Goal: Entertainment & Leisure: Consume media (video, audio)

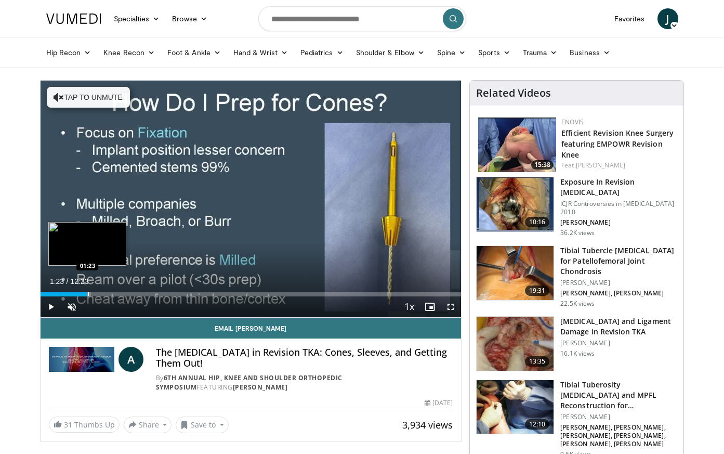
click at [88, 294] on div "Progress Bar" at bounding box center [88, 294] width 1 height 4
click at [53, 306] on span "Video Player" at bounding box center [51, 306] width 21 height 21
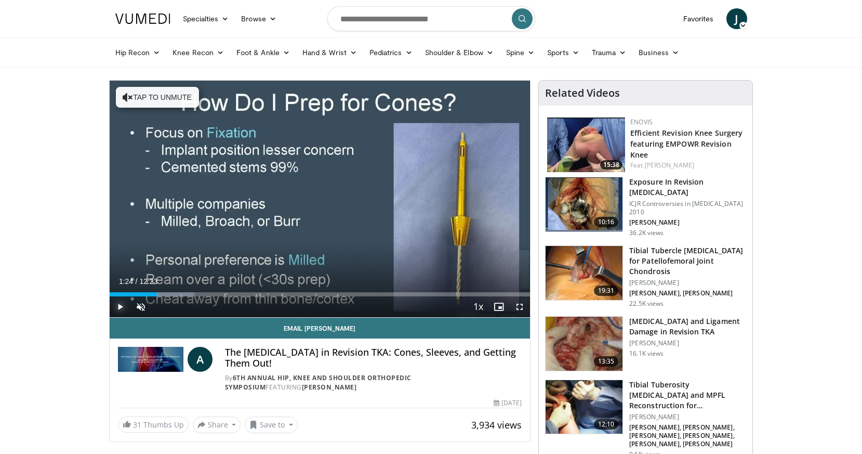
click at [121, 304] on span "Video Player" at bounding box center [120, 306] width 21 height 21
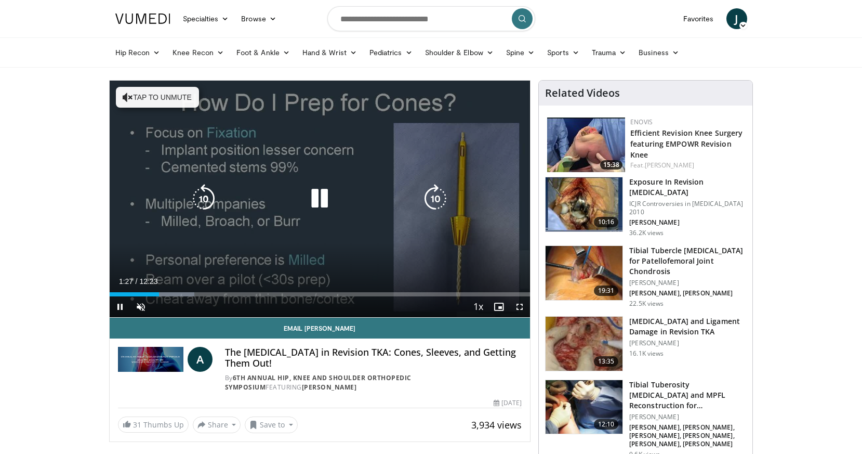
click at [157, 94] on button "Tap to unmute" at bounding box center [157, 97] width 83 height 21
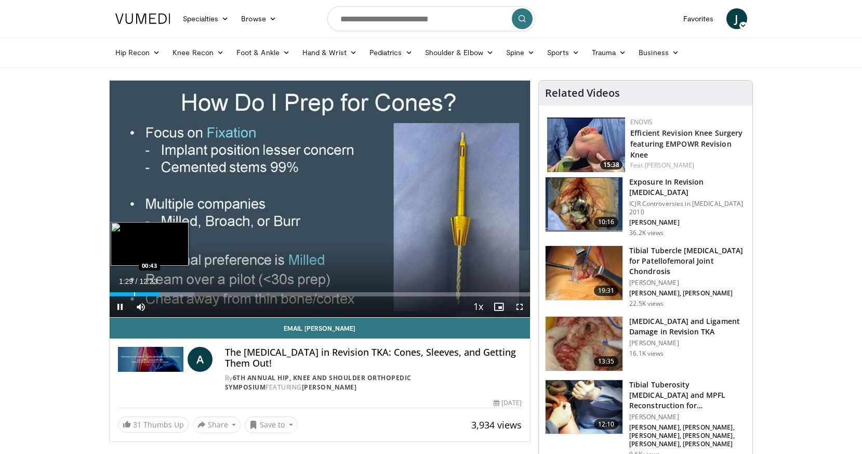
click at [134, 293] on div "Progress Bar" at bounding box center [134, 294] width 1 height 4
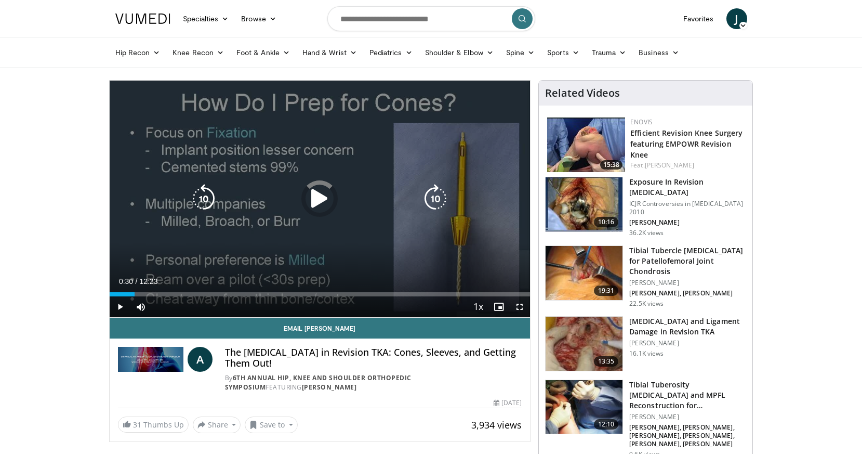
click at [126, 295] on div "00:44" at bounding box center [122, 294] width 25 height 4
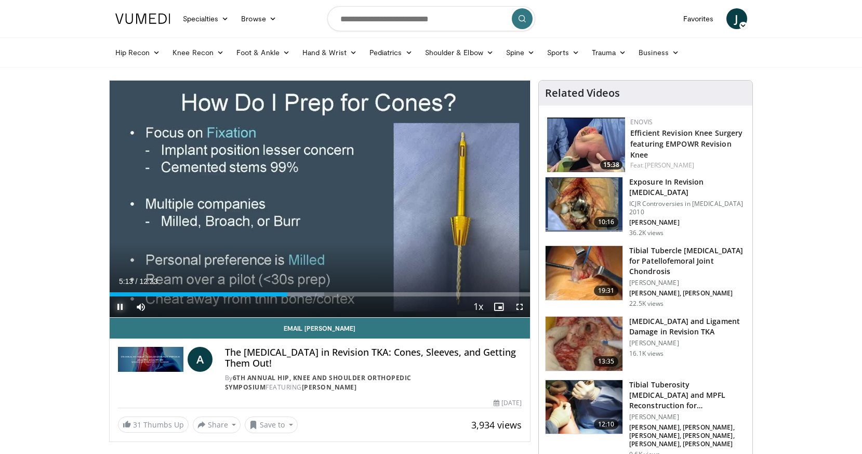
click at [124, 306] on span "Video Player" at bounding box center [120, 306] width 21 height 21
click at [119, 306] on span "Video Player" at bounding box center [120, 306] width 21 height 21
click at [117, 304] on span "Video Player" at bounding box center [120, 306] width 21 height 21
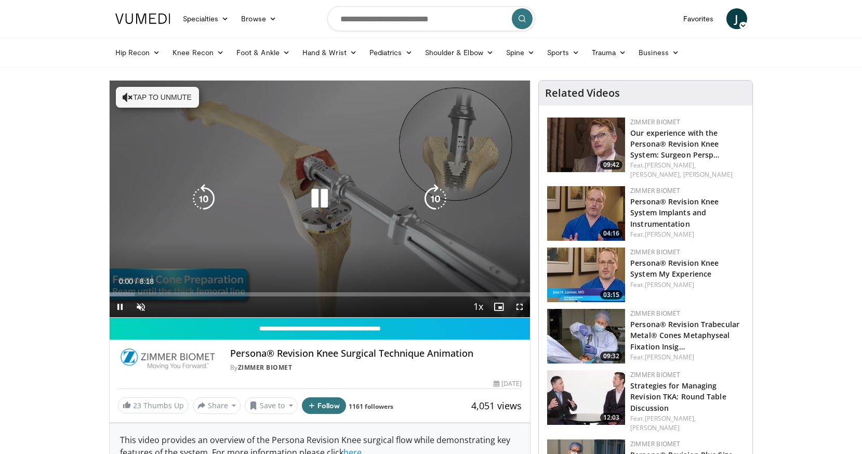
click at [175, 100] on button "Tap to unmute" at bounding box center [157, 97] width 83 height 21
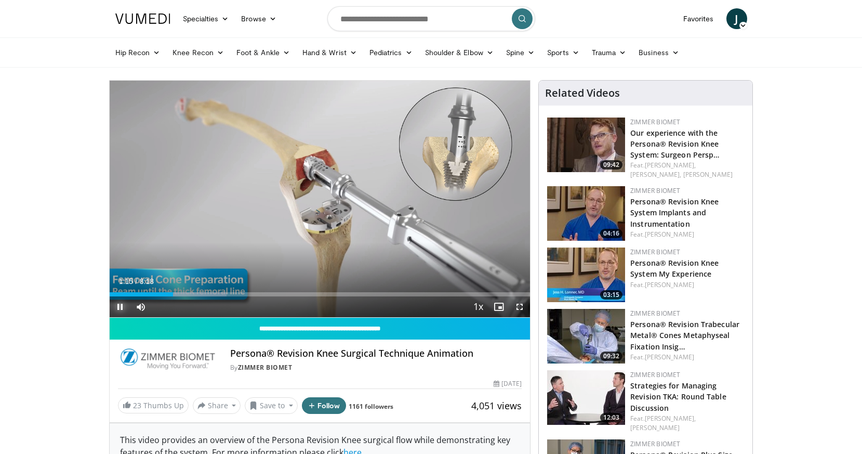
click at [122, 310] on span "Video Player" at bounding box center [120, 306] width 21 height 21
click at [116, 309] on span "Video Player" at bounding box center [120, 306] width 21 height 21
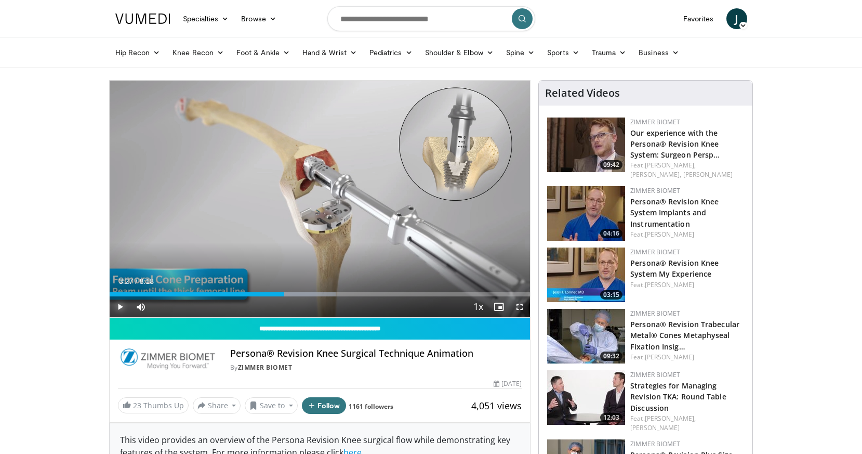
click at [119, 309] on span "Video Player" at bounding box center [120, 306] width 21 height 21
click at [119, 304] on span "Video Player" at bounding box center [120, 306] width 21 height 21
click at [123, 310] on span "Video Player" at bounding box center [120, 306] width 21 height 21
click at [122, 303] on span "Video Player" at bounding box center [120, 306] width 21 height 21
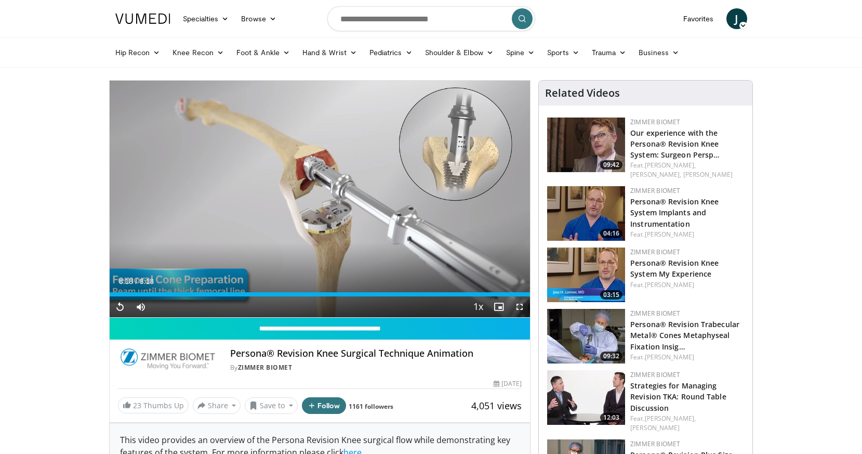
click at [587, 336] on img at bounding box center [586, 336] width 78 height 55
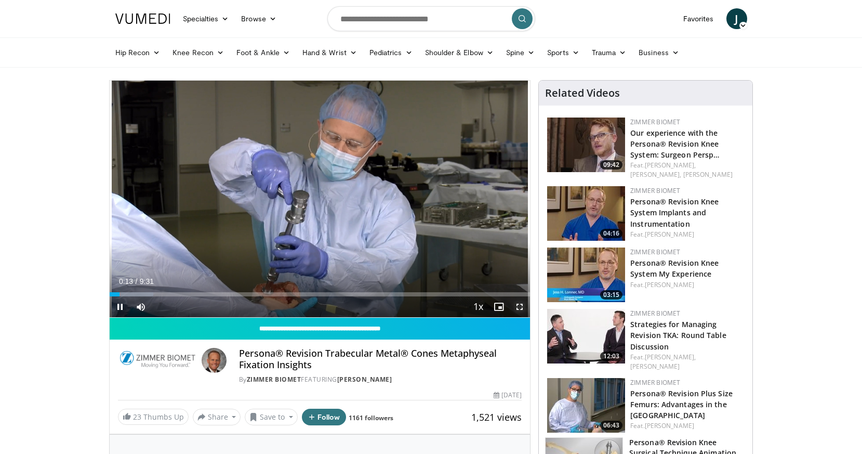
click at [521, 306] on span "Video Player" at bounding box center [519, 306] width 21 height 21
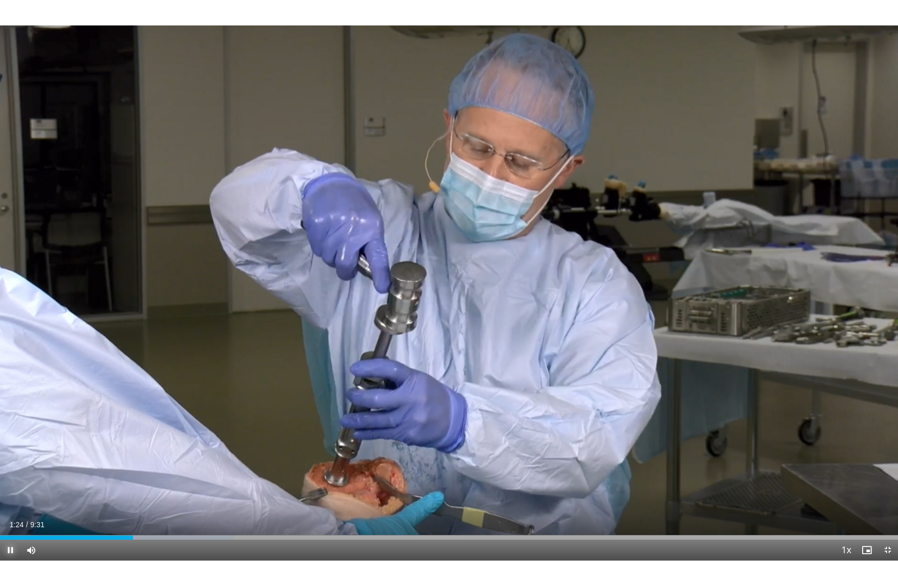
click at [19, 453] on span "Video Player" at bounding box center [10, 550] width 21 height 21
click at [11, 453] on span "Video Player" at bounding box center [10, 550] width 21 height 21
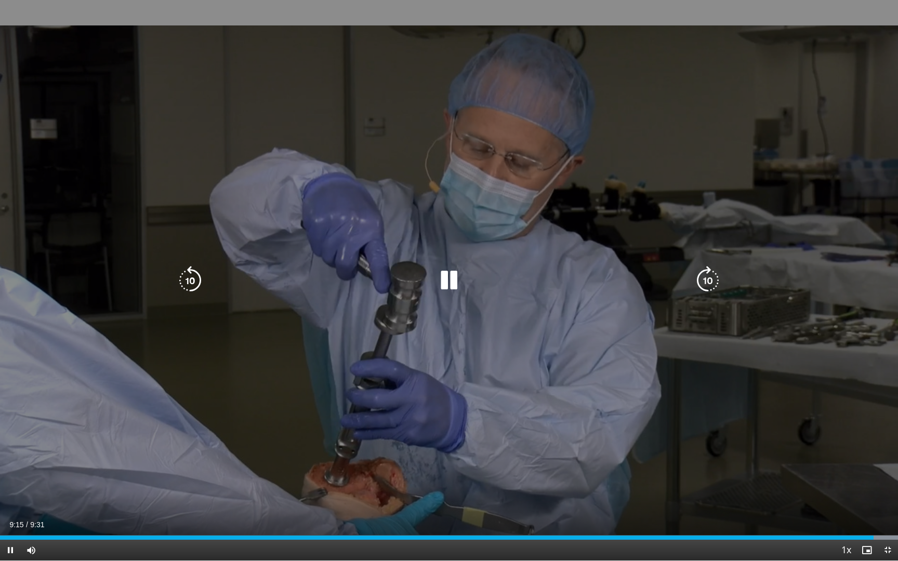
click at [52, 123] on div "10 seconds Tap to unmute" at bounding box center [449, 280] width 898 height 561
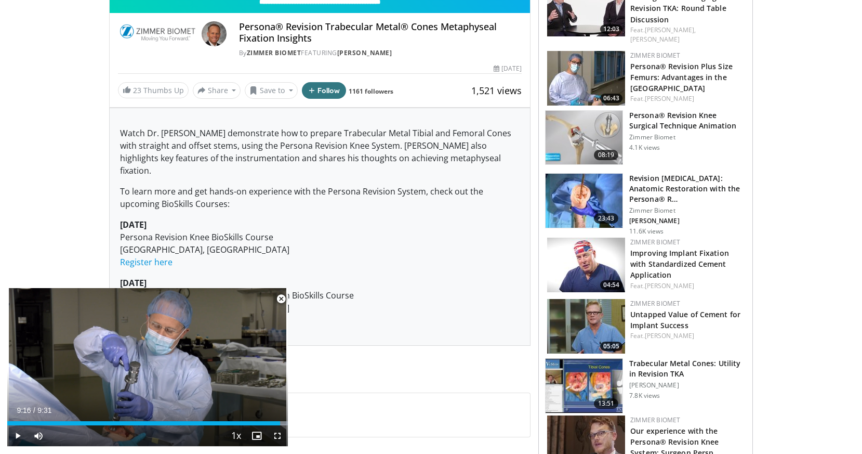
scroll to position [329, 0]
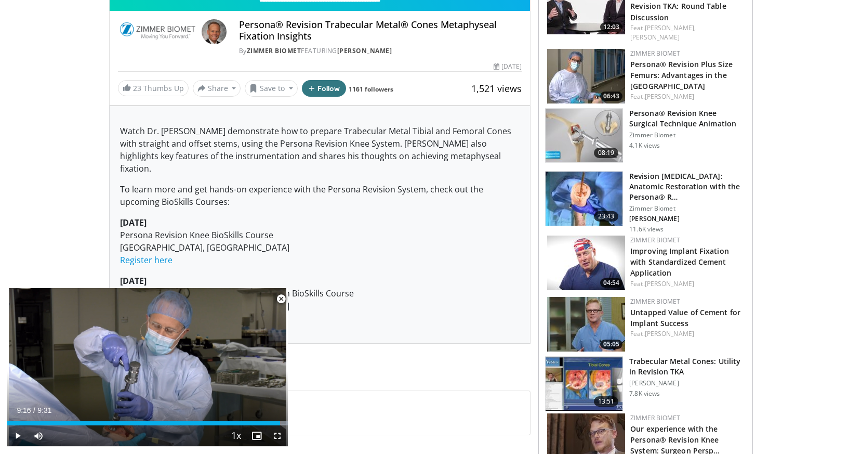
click at [590, 198] on img at bounding box center [584, 199] width 77 height 54
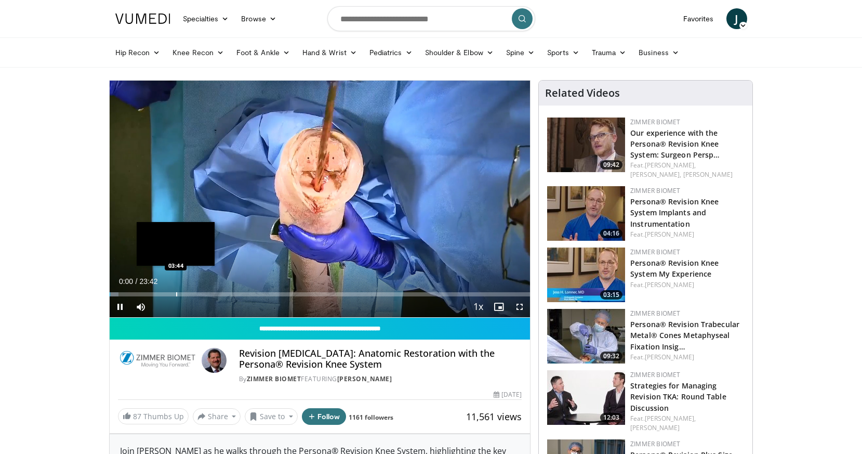
click at [177, 295] on div "Progress Bar" at bounding box center [176, 294] width 1 height 4
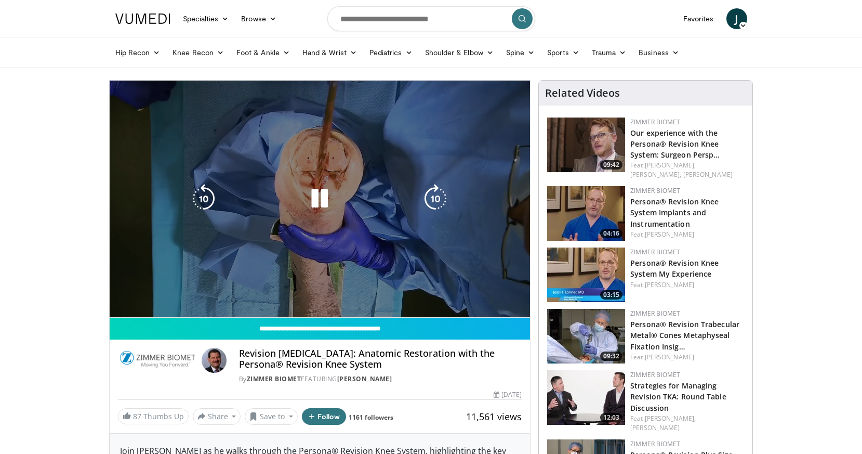
click at [159, 295] on div "10 seconds Tap to unmute" at bounding box center [320, 199] width 421 height 237
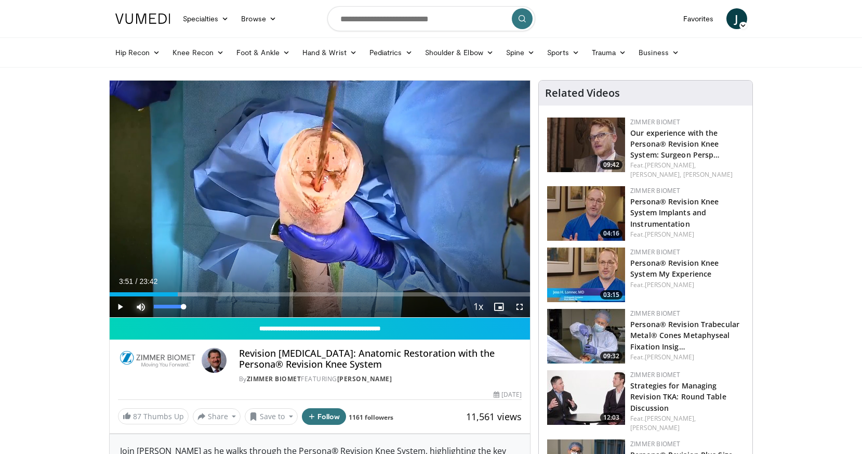
click at [143, 297] on span "Video Player" at bounding box center [140, 306] width 21 height 21
click at [145, 295] on div "Progress Bar" at bounding box center [145, 294] width 1 height 4
click at [141, 304] on span "Video Player" at bounding box center [140, 306] width 21 height 21
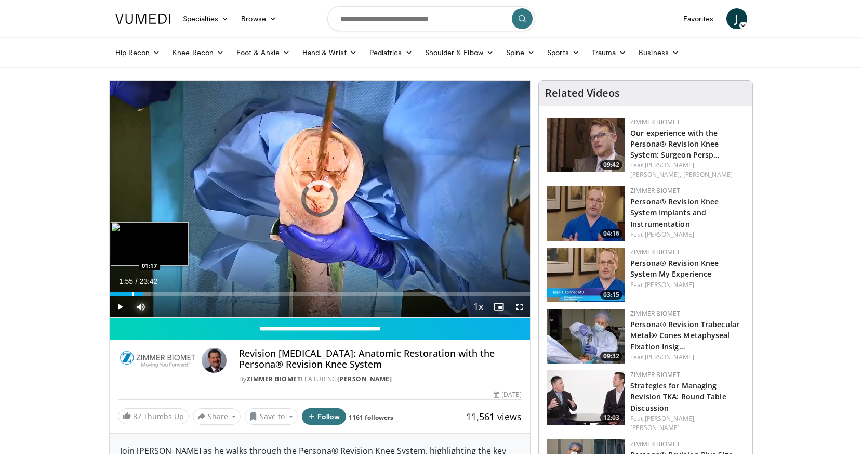
click at [133, 295] on div "Progress Bar" at bounding box center [133, 294] width 1 height 4
click at [127, 294] on div "Progress Bar" at bounding box center [127, 294] width 1 height 4
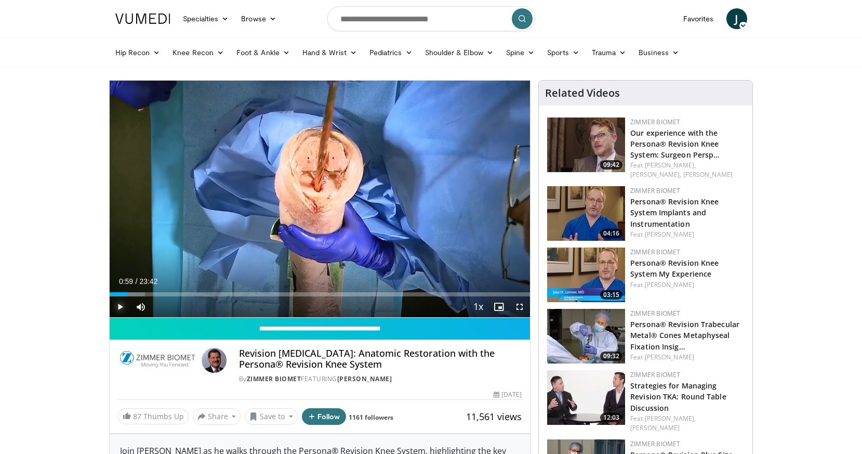
click at [120, 307] on span "Video Player" at bounding box center [120, 306] width 21 height 21
click at [126, 306] on span "Video Player" at bounding box center [120, 306] width 21 height 21
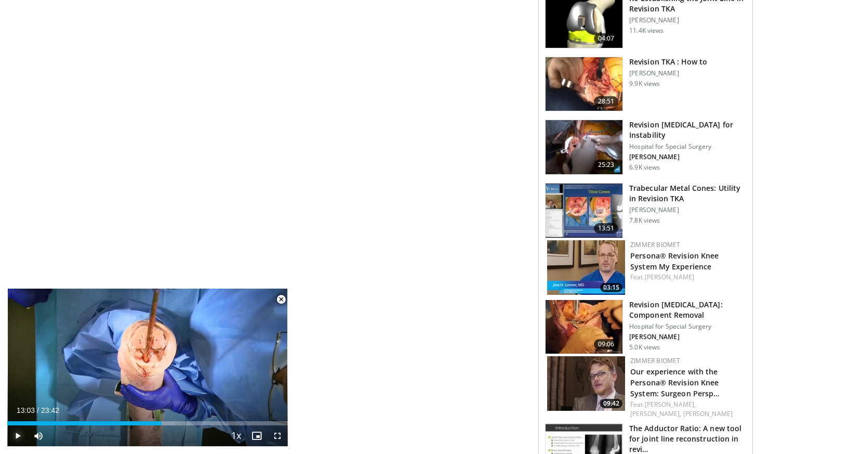
scroll to position [754, 0]
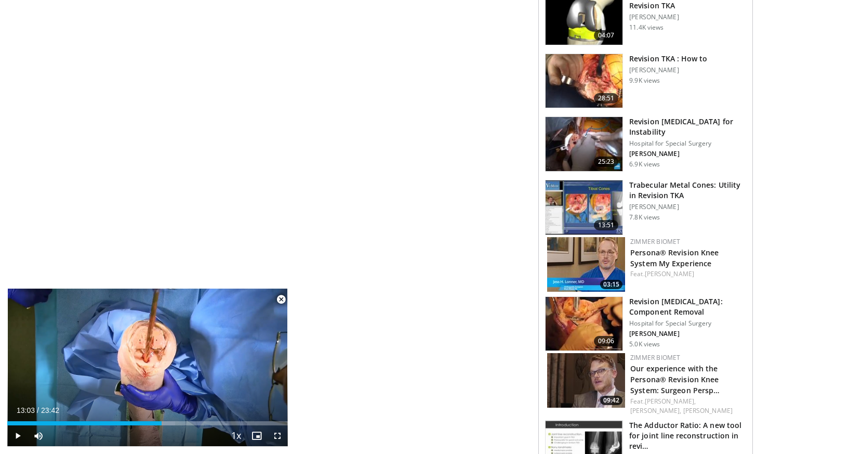
click at [598, 192] on img at bounding box center [584, 207] width 77 height 54
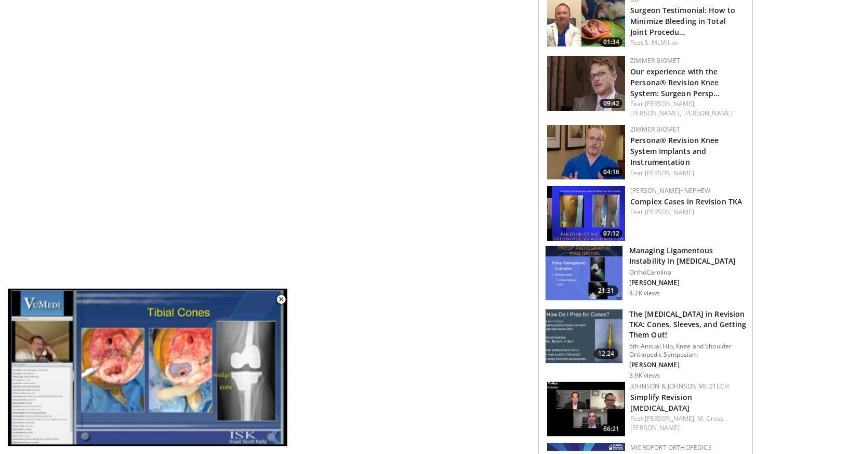
scroll to position [930, 0]
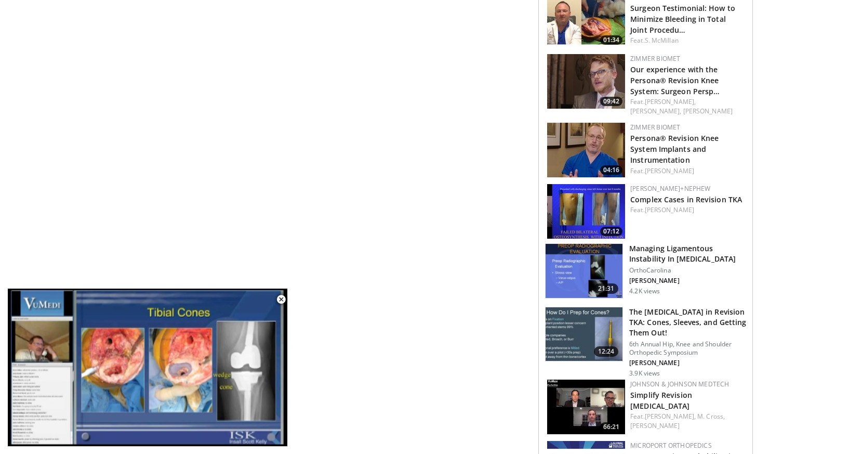
click at [611, 263] on img at bounding box center [584, 271] width 77 height 54
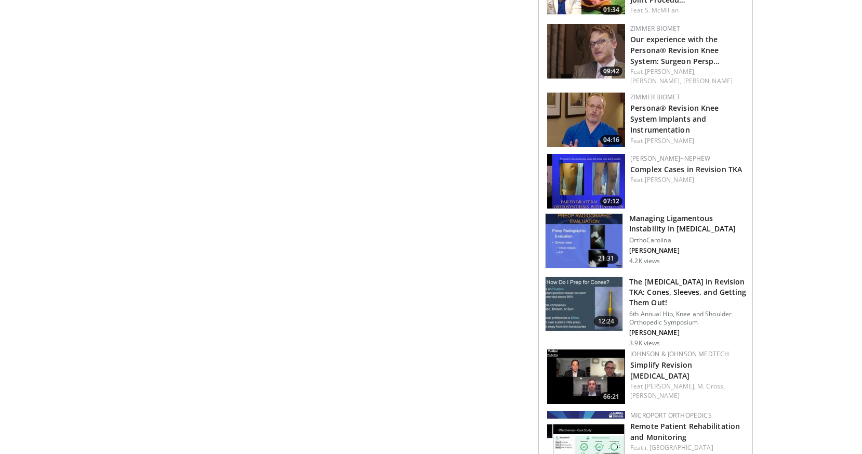
scroll to position [930, 0]
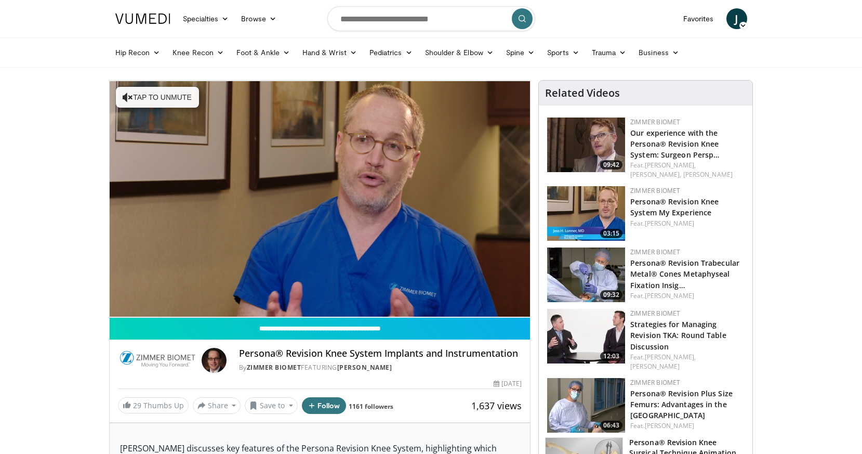
click at [179, 93] on button "Tap to unmute" at bounding box center [157, 97] width 83 height 21
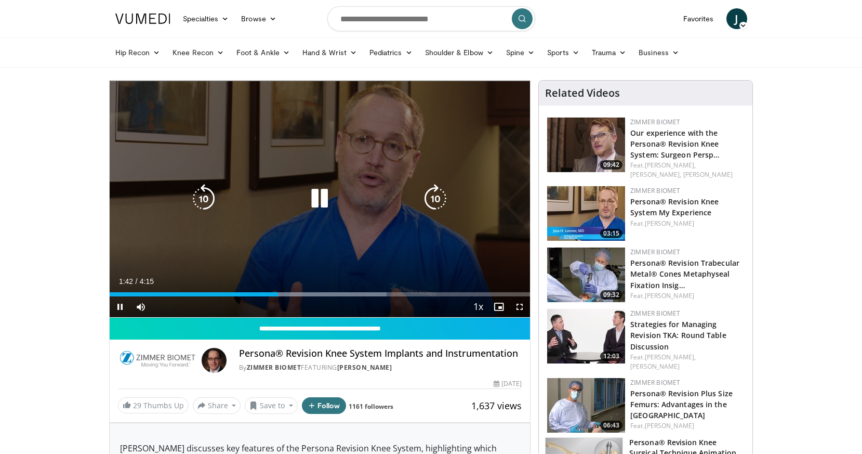
click at [321, 215] on div "10 seconds Tap to unmute" at bounding box center [320, 199] width 421 height 237
